Goal: Transaction & Acquisition: Purchase product/service

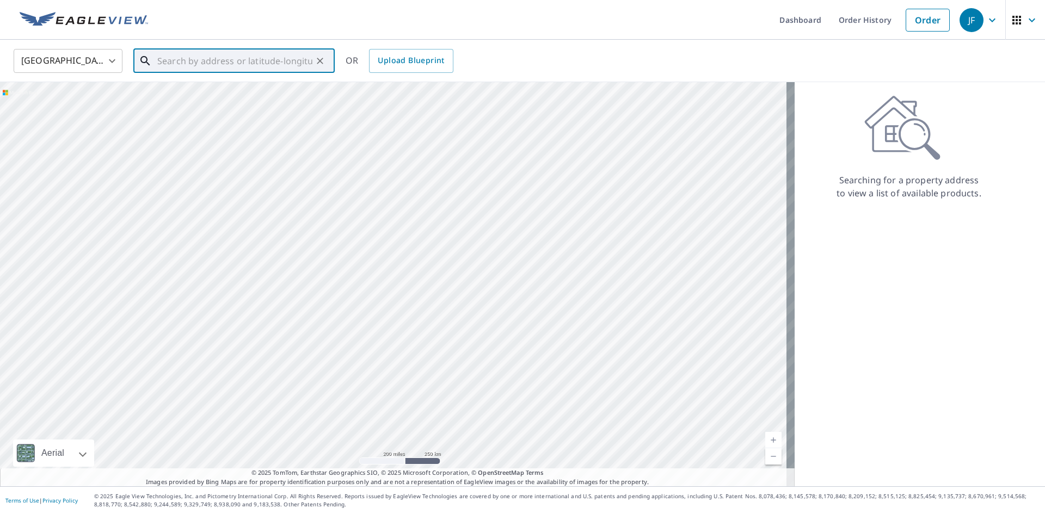
paste input "1509 Liberty Bell Drive"
click at [198, 95] on span "1509 Liberty Bell Dr" at bounding box center [240, 92] width 171 height 13
type input "1509 Liberty Bell Dr Harleysville, PA 19438"
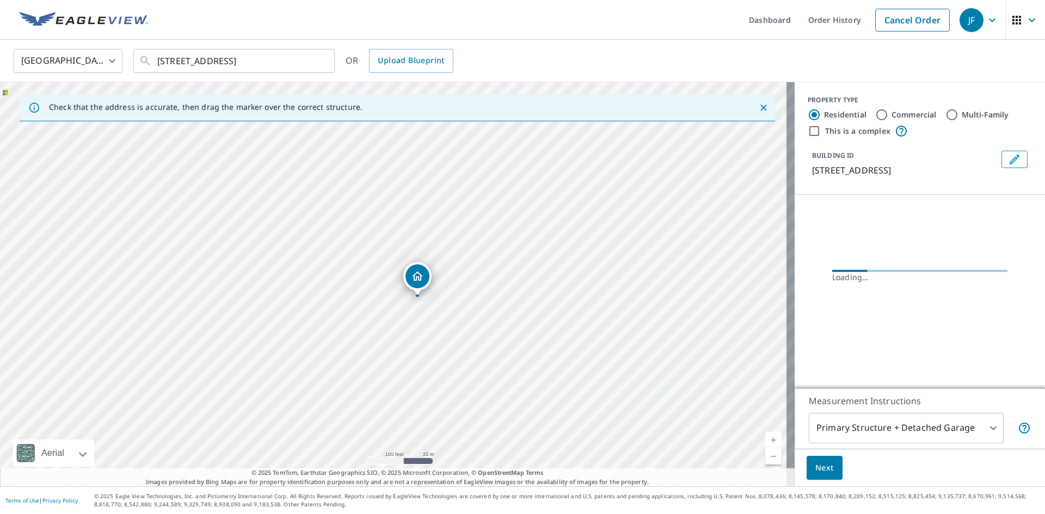
click at [422, 281] on icon "Dropped pin, building 1, Residential property, 1509 Liberty Bell Dr Harleysvill…" at bounding box center [417, 276] width 13 height 13
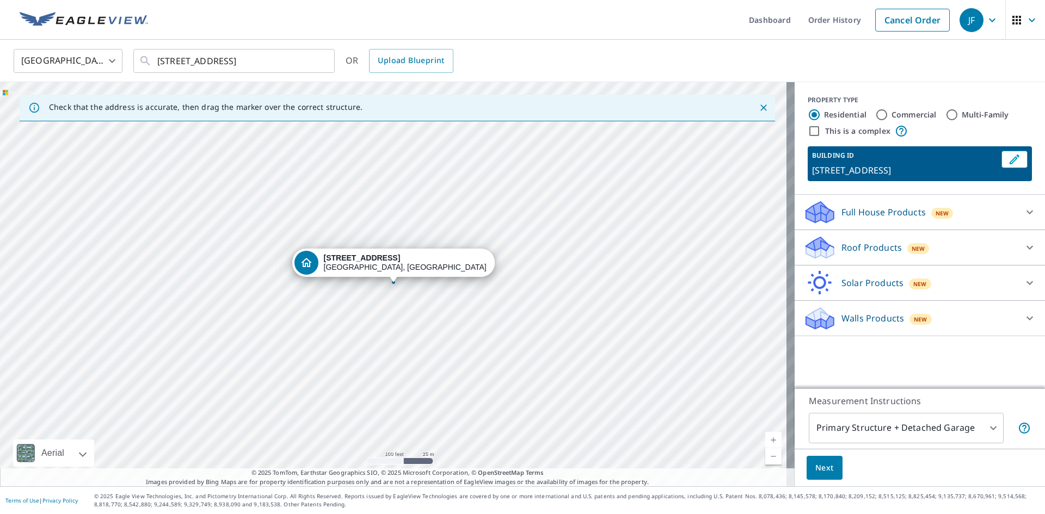
click at [990, 431] on body "JF JF Dashboard Order History Cancel Order JF United States US ​ 1509 Liberty B…" at bounding box center [522, 257] width 1045 height 514
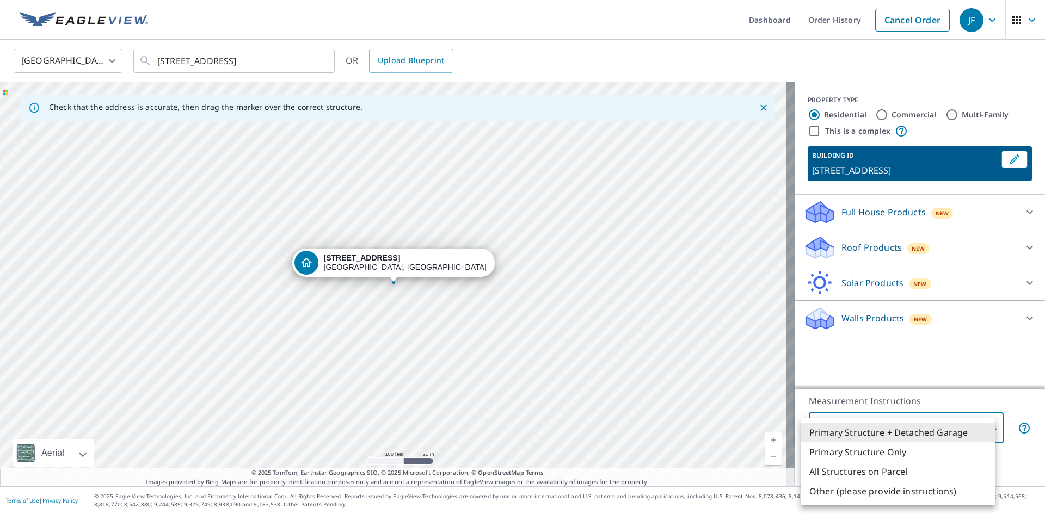
click at [898, 457] on li "Primary Structure Only" at bounding box center [898, 453] width 195 height 20
type input "2"
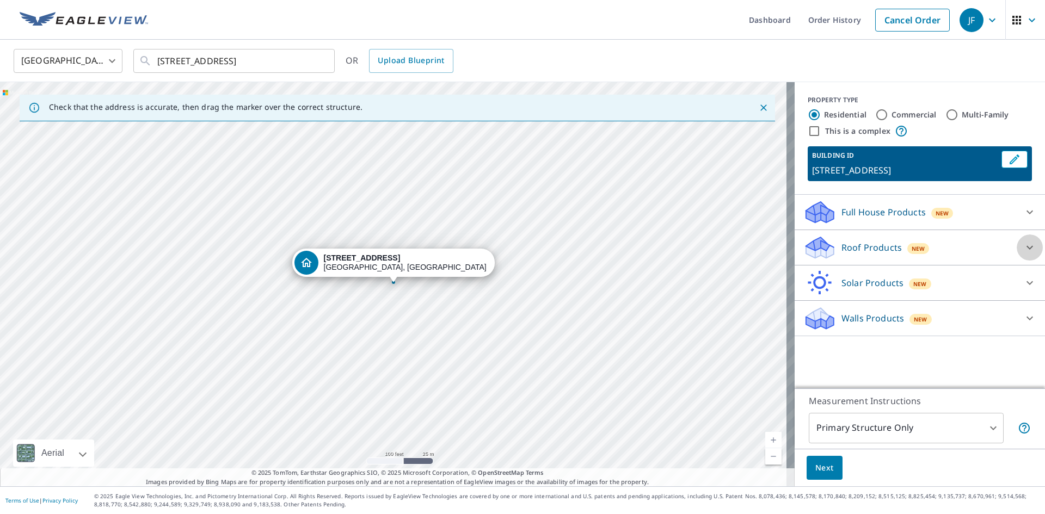
click at [1024, 245] on icon at bounding box center [1030, 247] width 13 height 13
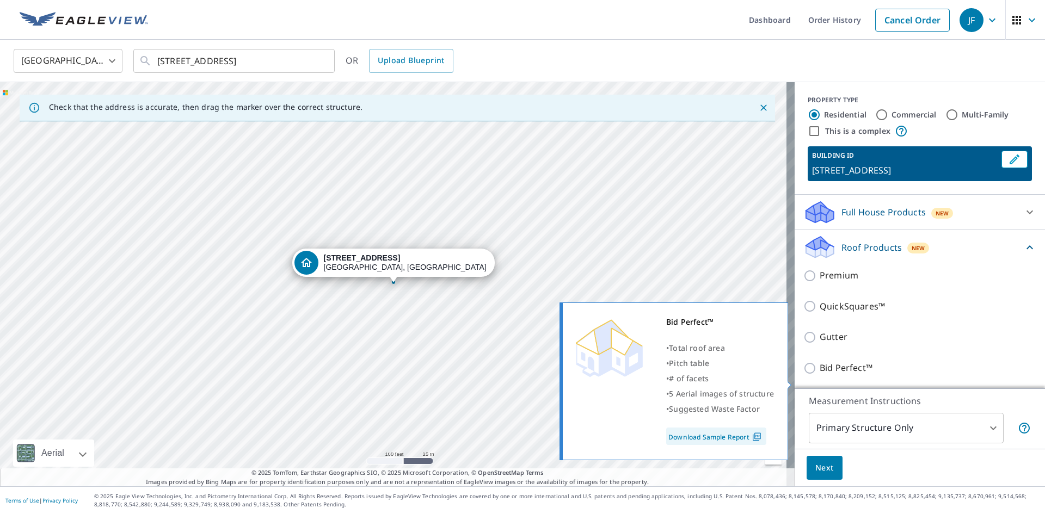
click at [804, 375] on input "Bid Perfect™" at bounding box center [812, 368] width 16 height 13
checkbox input "true"
type input "1"
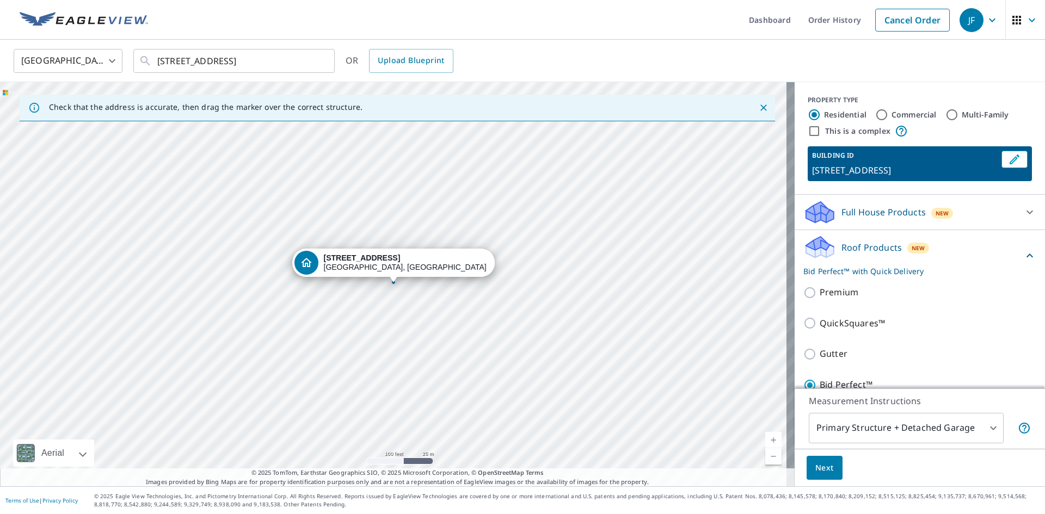
click at [819, 465] on span "Next" at bounding box center [825, 469] width 19 height 14
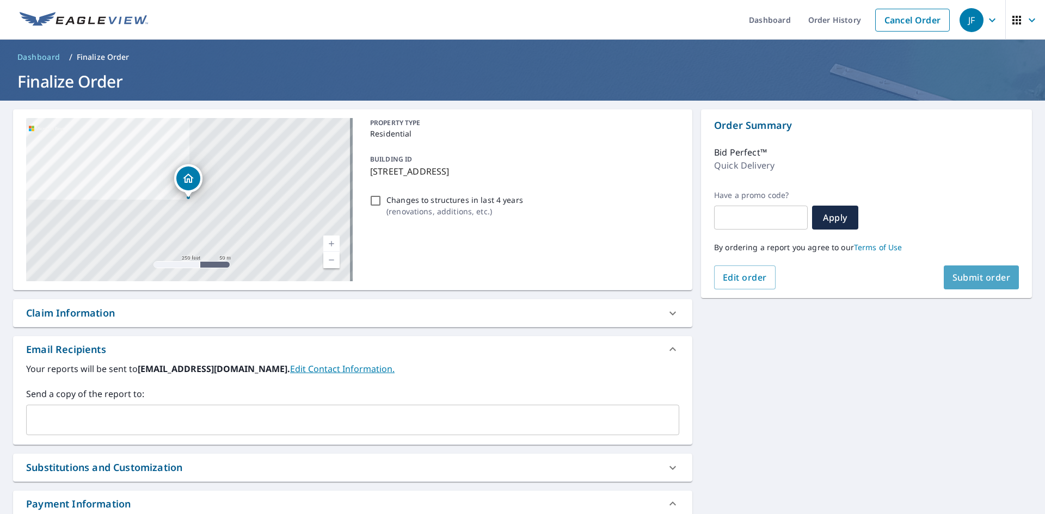
click at [944, 278] on button "Submit order" at bounding box center [982, 278] width 76 height 24
